Goal: Transaction & Acquisition: Book appointment/travel/reservation

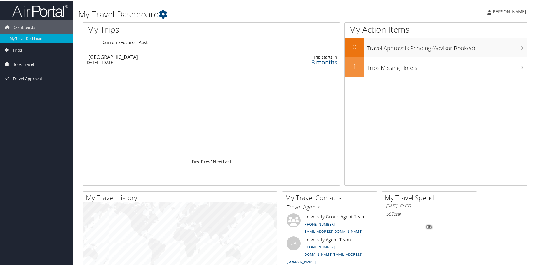
click at [103, 59] on div "Athens" at bounding box center [163, 56] width 151 height 5
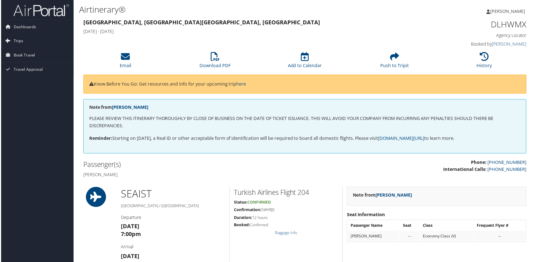
click at [27, 43] on link "Trips" at bounding box center [36, 41] width 73 height 14
click at [31, 51] on link "Current/Future Trips" at bounding box center [36, 52] width 73 height 8
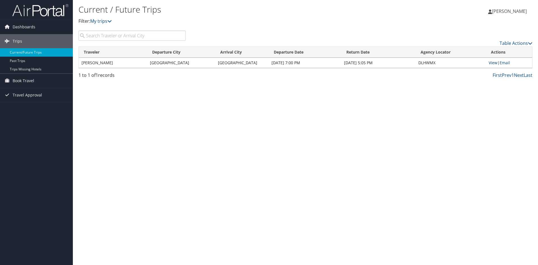
click at [491, 64] on link "View" at bounding box center [492, 62] width 9 height 5
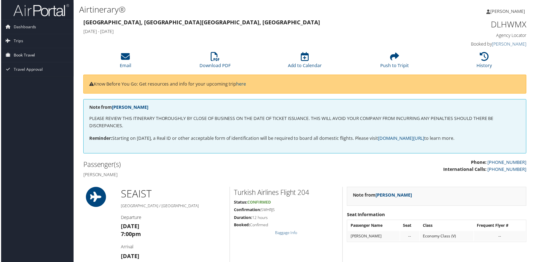
click at [17, 53] on span "Book Travel" at bounding box center [24, 55] width 22 height 14
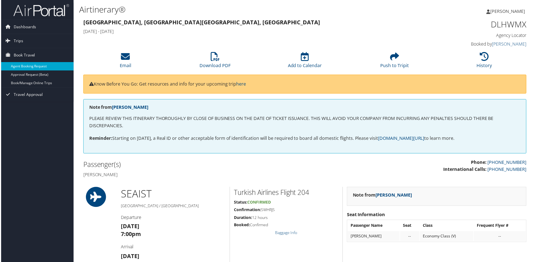
click at [43, 67] on link "Agent Booking Request" at bounding box center [36, 66] width 73 height 8
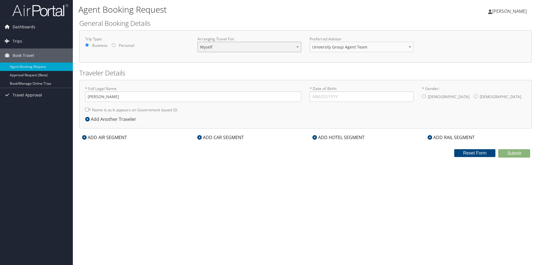
click at [234, 46] on select "Myself Another Traveler Guest Traveler" at bounding box center [249, 47] width 104 height 10
select select "another"
click at [197, 42] on select "Myself Another Traveler Guest Traveler" at bounding box center [249, 47] width 104 height 10
click at [129, 98] on input "* Full Legal Name" at bounding box center [193, 96] width 216 height 10
click at [182, 166] on div "Agent Booking Request [PERSON_NAME] [PERSON_NAME] My Settings Travel Agency Con…" at bounding box center [305, 132] width 465 height 265
